Goal: Find contact information: Obtain details needed to contact an individual or organization

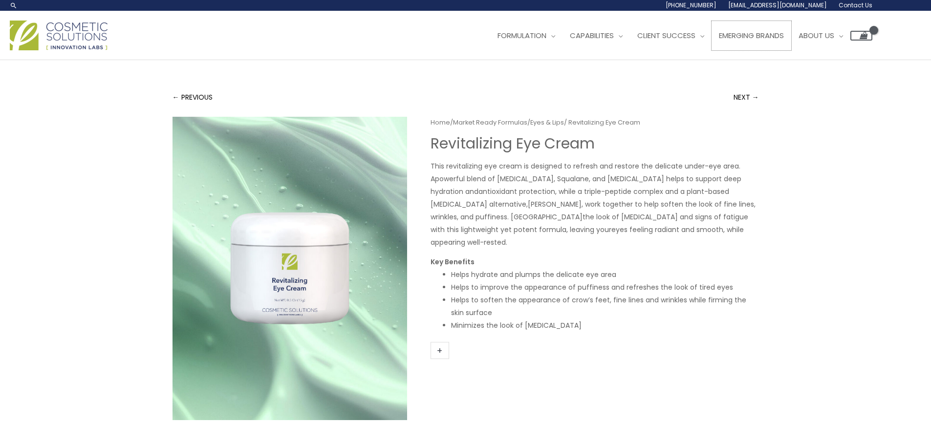
click at [780, 35] on span "Emerging Brands" at bounding box center [751, 35] width 65 height 10
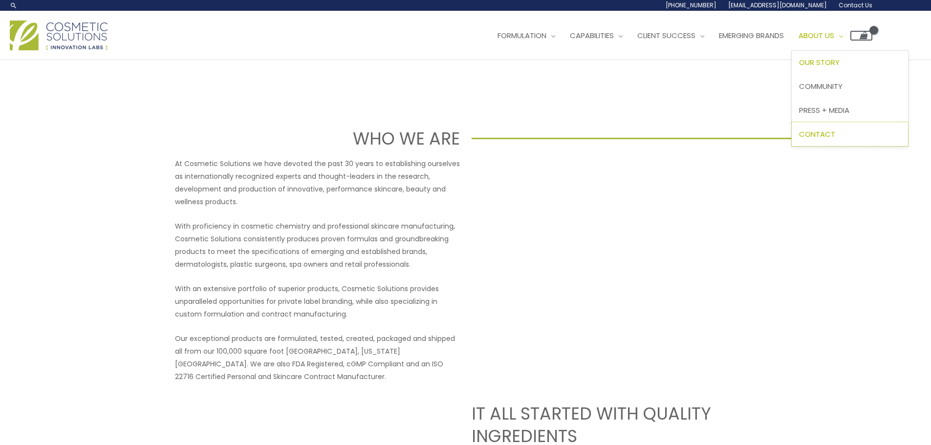
click at [835, 139] on span "Contact" at bounding box center [817, 134] width 36 height 10
